Goal: Task Accomplishment & Management: Manage account settings

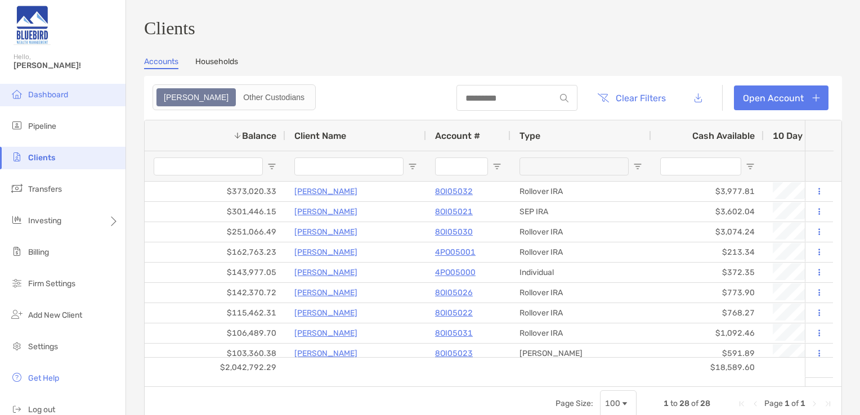
click at [60, 89] on li "Dashboard" at bounding box center [62, 95] width 125 height 23
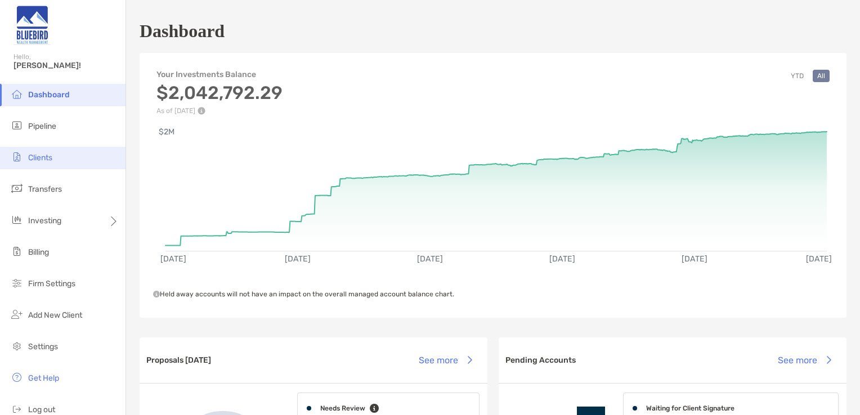
click at [56, 161] on li "Clients" at bounding box center [62, 158] width 125 height 23
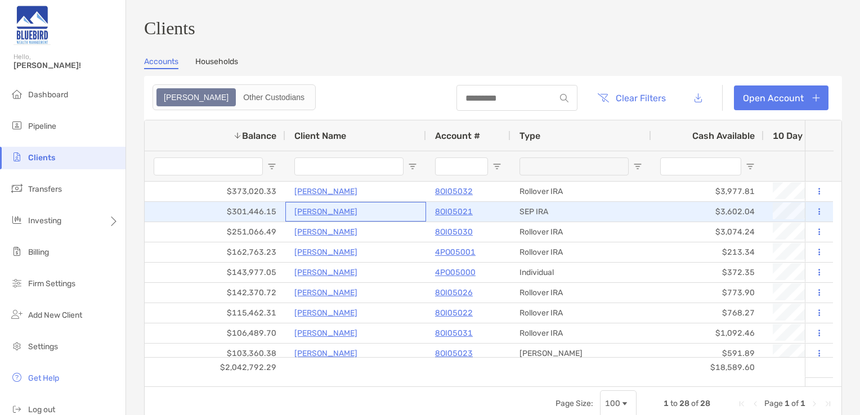
click at [326, 215] on p "Curtis Davis" at bounding box center [325, 212] width 63 height 14
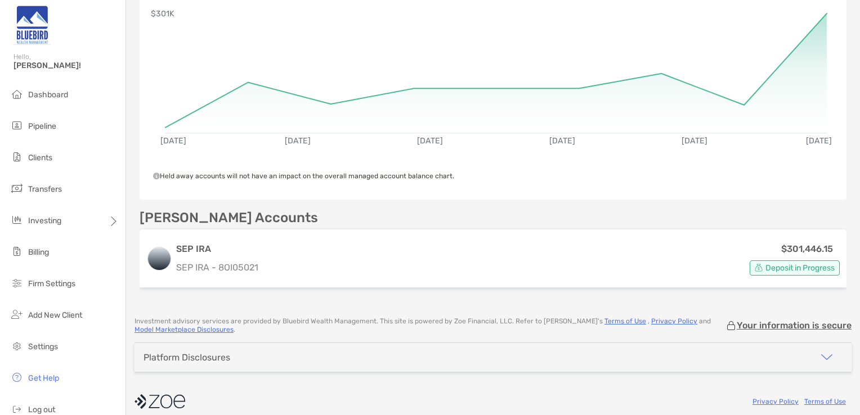
scroll to position [213, 0]
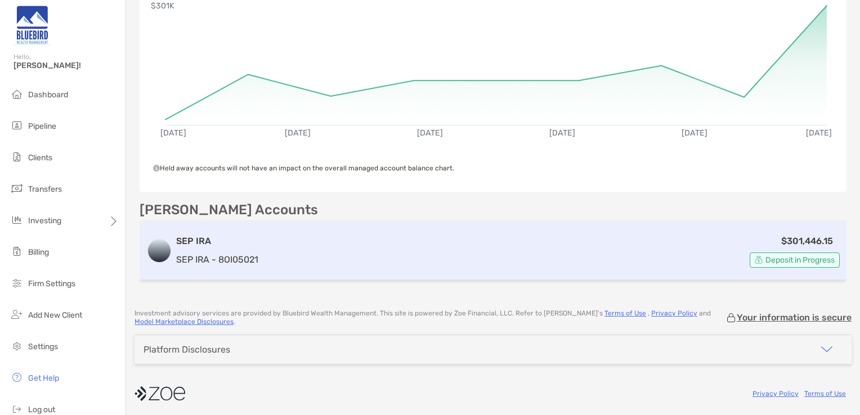
click at [577, 255] on div "$301,446.15 Deposit in Progress" at bounding box center [551, 251] width 577 height 34
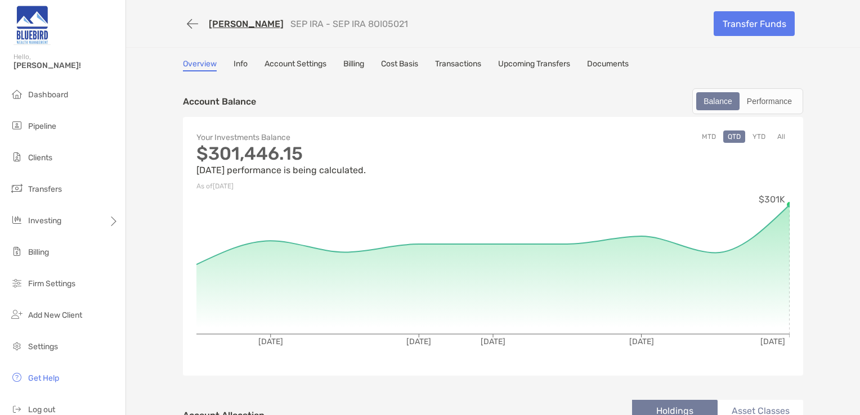
click at [464, 64] on link "Transactions" at bounding box center [458, 65] width 46 height 12
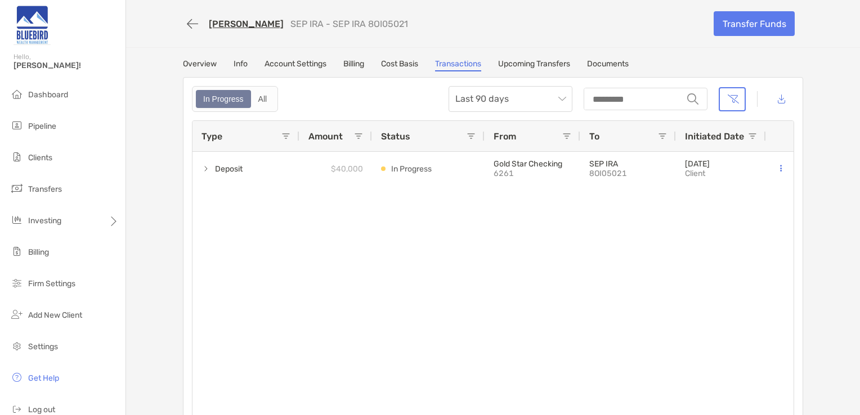
click at [532, 65] on link "Upcoming Transfers" at bounding box center [534, 65] width 72 height 12
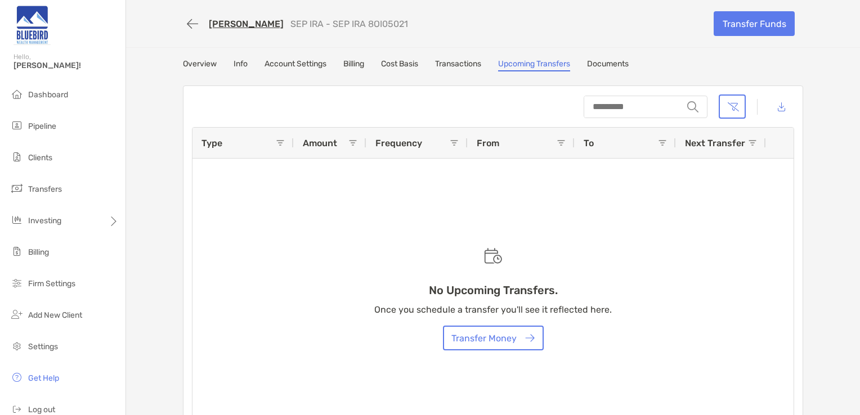
click at [452, 61] on link "Transactions" at bounding box center [458, 65] width 46 height 12
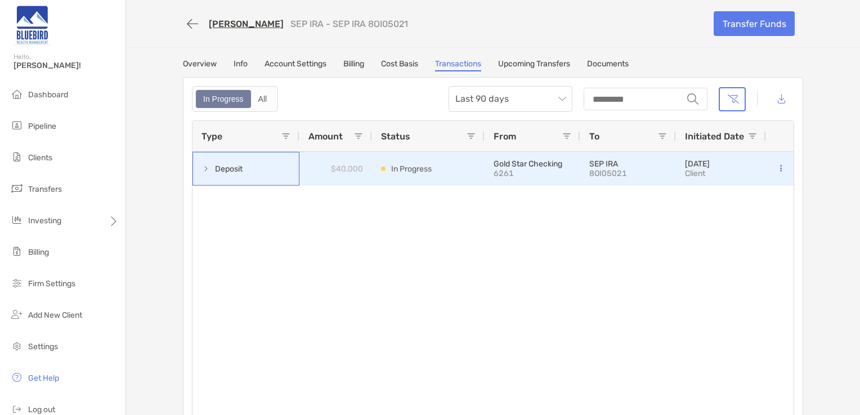
click at [203, 169] on span at bounding box center [205, 168] width 9 height 9
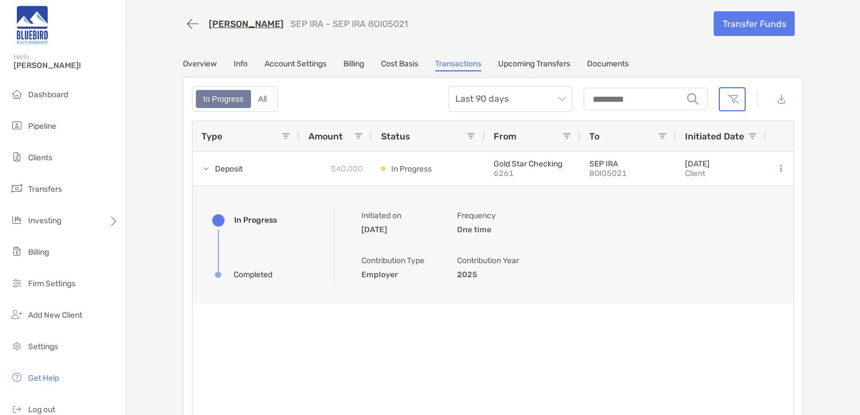
click at [527, 65] on link "Upcoming Transfers" at bounding box center [534, 65] width 72 height 12
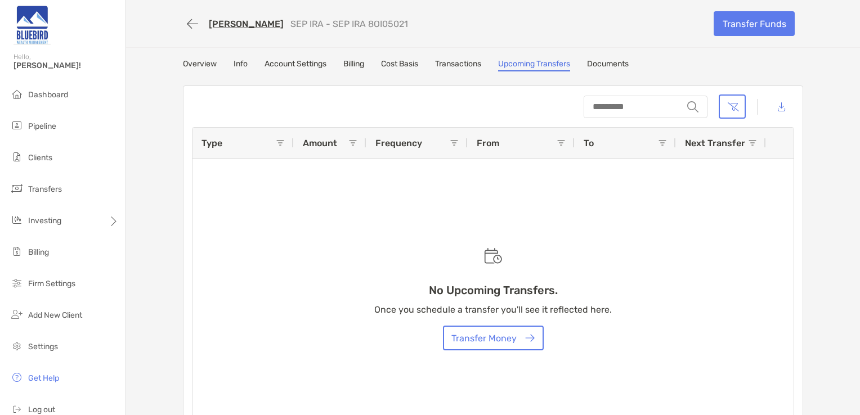
click at [473, 64] on link "Transactions" at bounding box center [458, 65] width 46 height 12
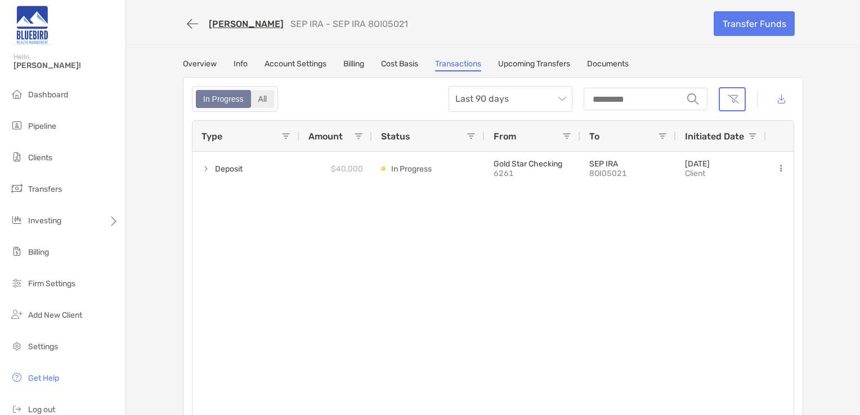
click at [264, 101] on div "All" at bounding box center [262, 99] width 21 height 16
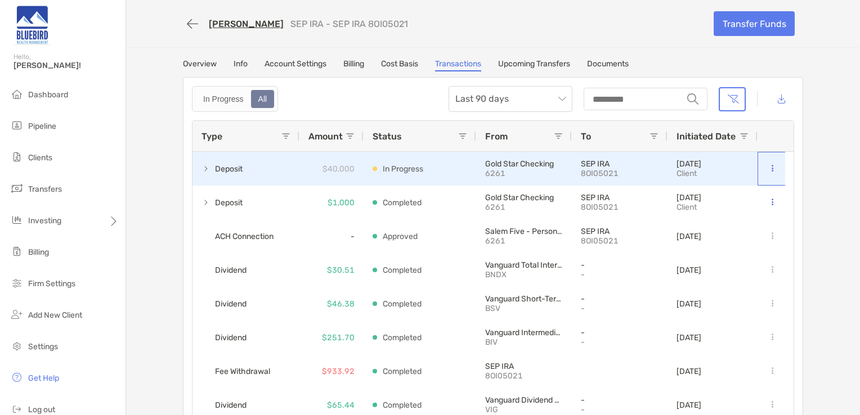
click at [768, 164] on button at bounding box center [771, 168] width 11 height 11
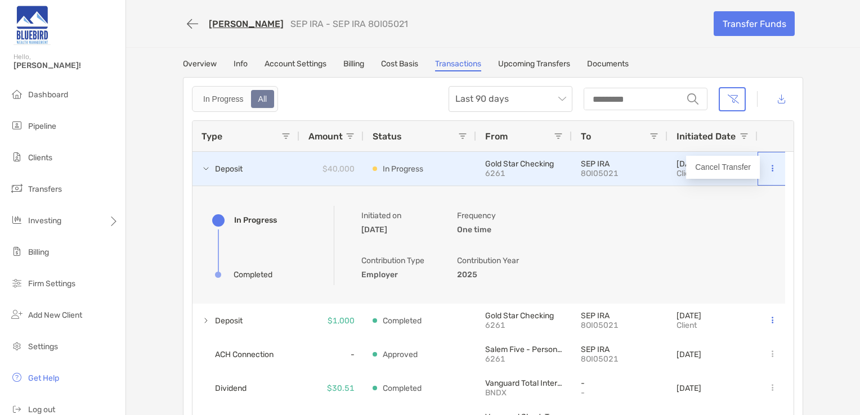
click at [768, 164] on button at bounding box center [771, 168] width 11 height 11
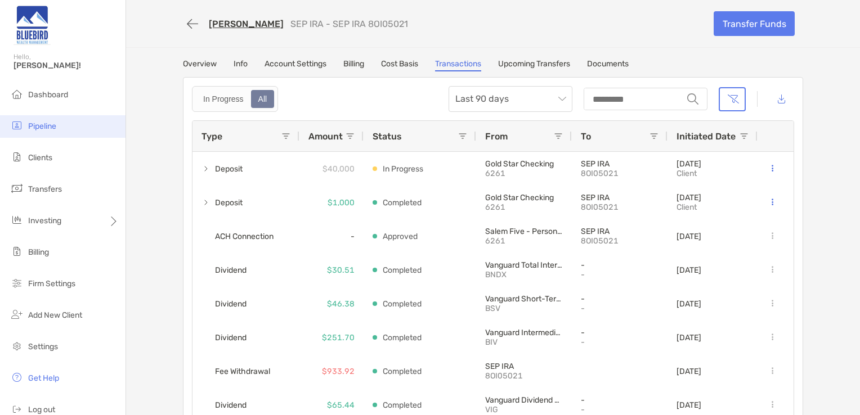
click at [33, 122] on span "Pipeline" at bounding box center [42, 127] width 28 height 10
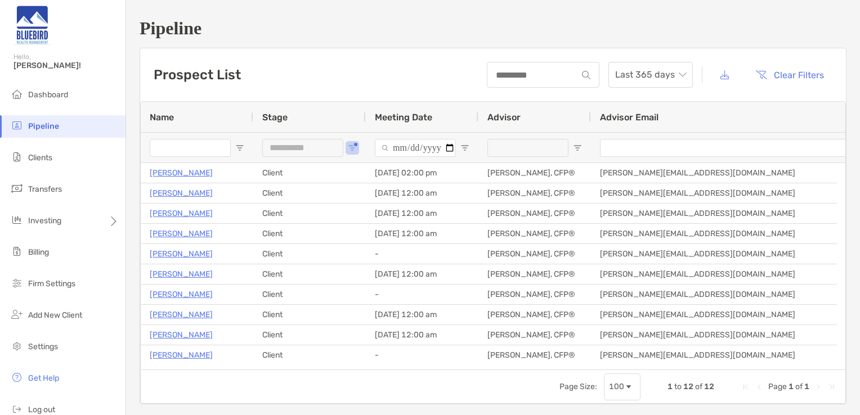
click at [357, 147] on div "**********" at bounding box center [309, 147] width 113 height 30
click at [339, 145] on div "**********" at bounding box center [302, 148] width 81 height 18
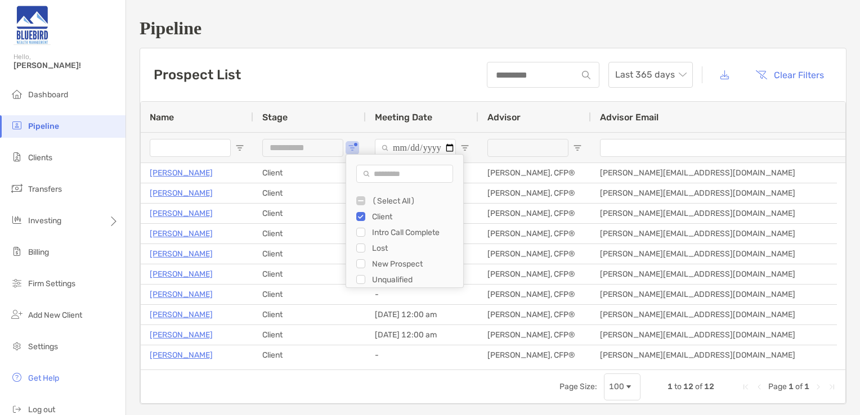
type input "***"
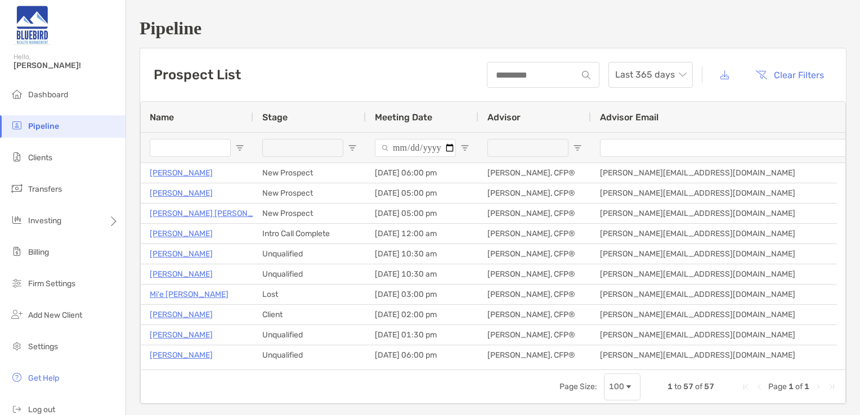
click at [394, 74] on div "Prospect List Last 365 days Clear Filters" at bounding box center [493, 74] width 706 height 53
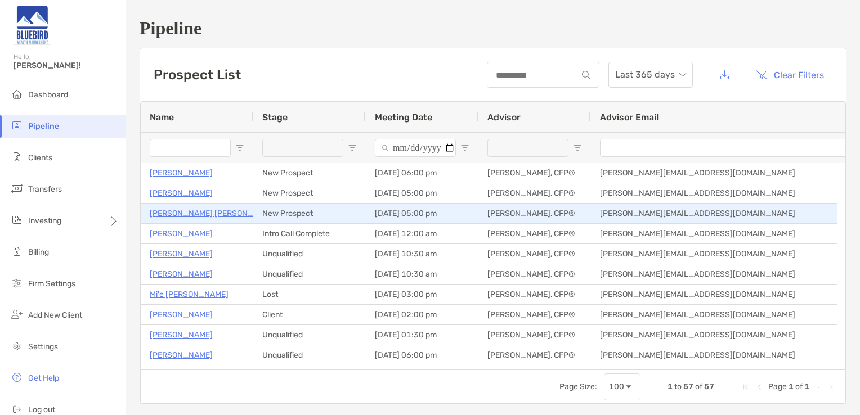
click at [199, 210] on p "[PERSON_NAME] [PERSON_NAME]" at bounding box center [214, 213] width 128 height 14
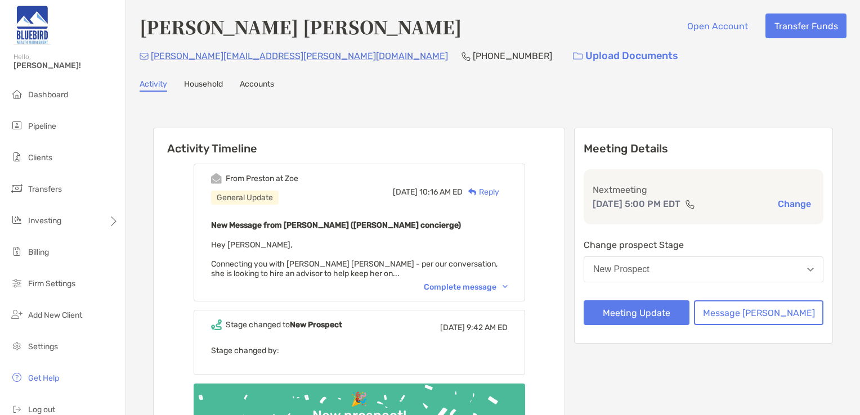
click at [473, 282] on div "Complete message" at bounding box center [466, 287] width 84 height 10
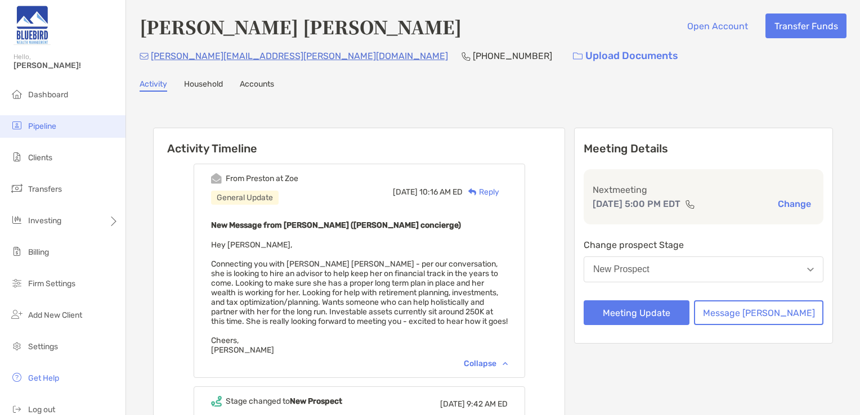
click at [65, 120] on li "Pipeline" at bounding box center [62, 126] width 125 height 23
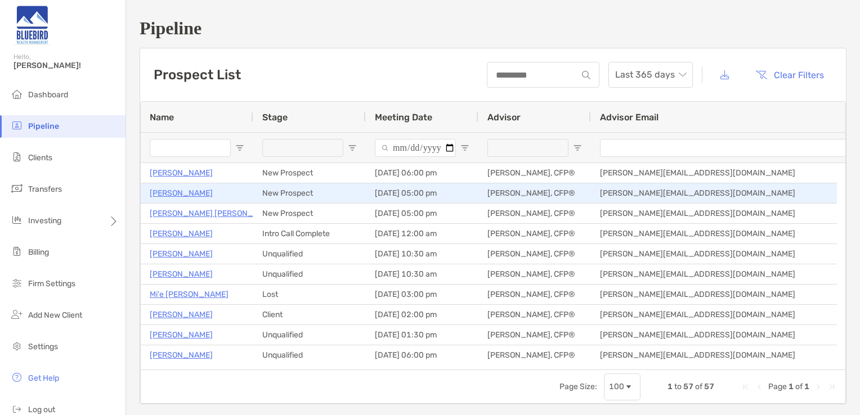
click at [171, 194] on p "[PERSON_NAME]" at bounding box center [181, 193] width 63 height 14
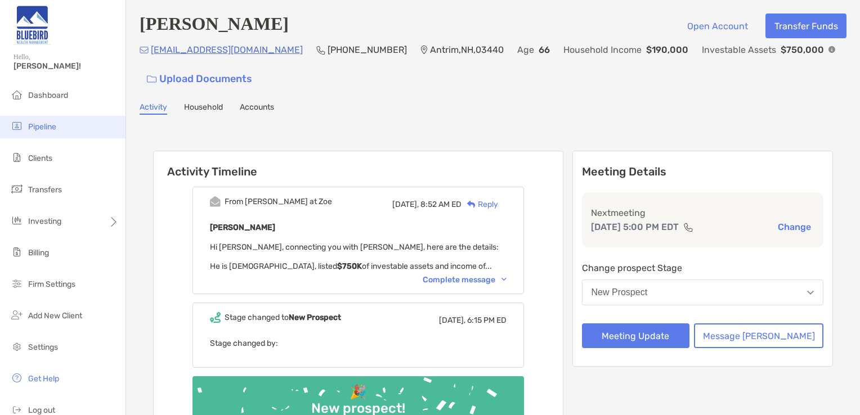
click at [110, 134] on li "Pipeline" at bounding box center [62, 127] width 125 height 23
